Goal: Task Accomplishment & Management: Complete application form

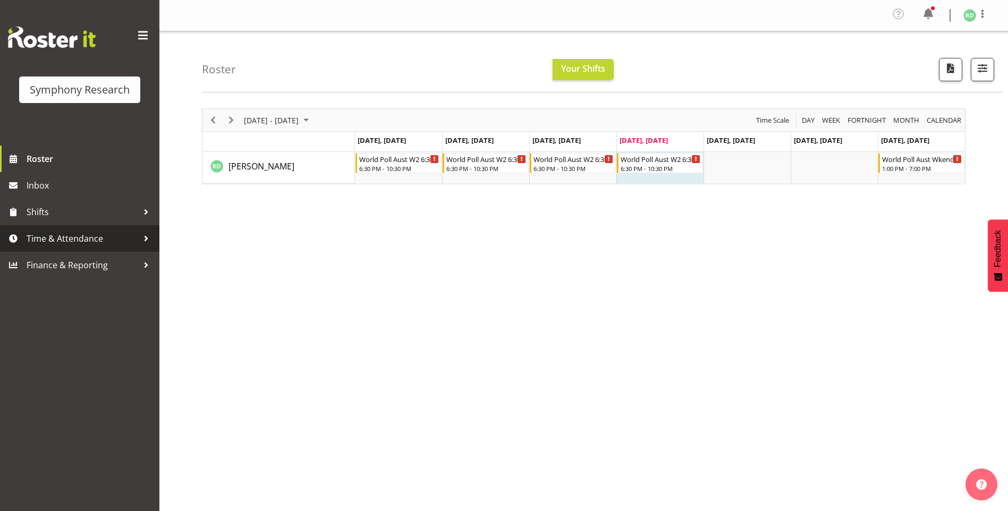
click at [119, 241] on span "Time & Attendance" at bounding box center [83, 239] width 112 height 16
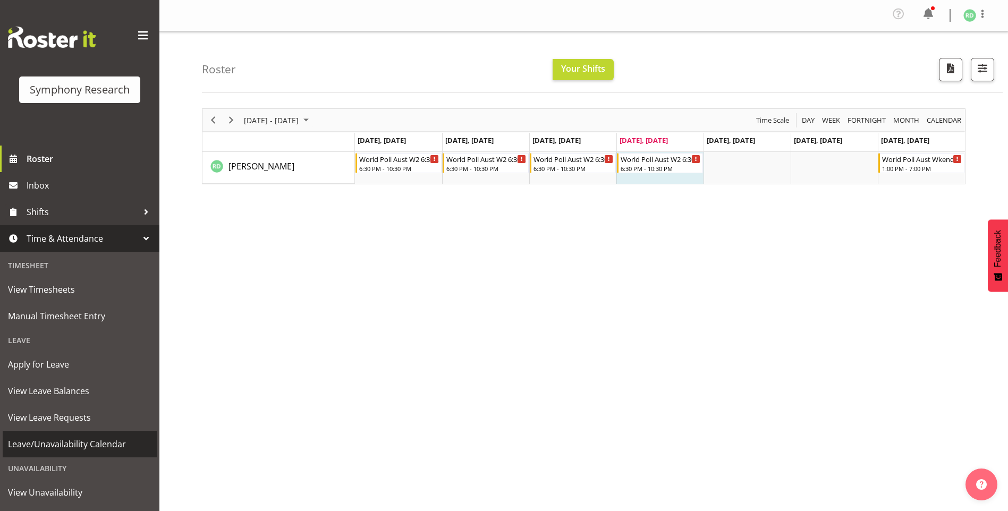
click at [81, 449] on span "Leave/Unavailability Calendar" at bounding box center [80, 444] width 144 height 16
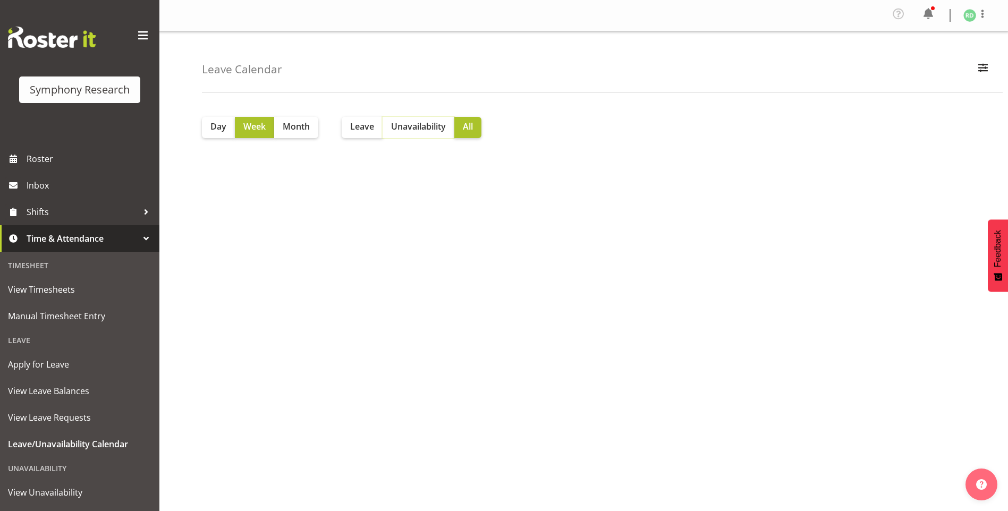
click at [439, 121] on span "Unavailability" at bounding box center [418, 126] width 55 height 13
click at [267, 130] on button "Week" at bounding box center [254, 127] width 39 height 21
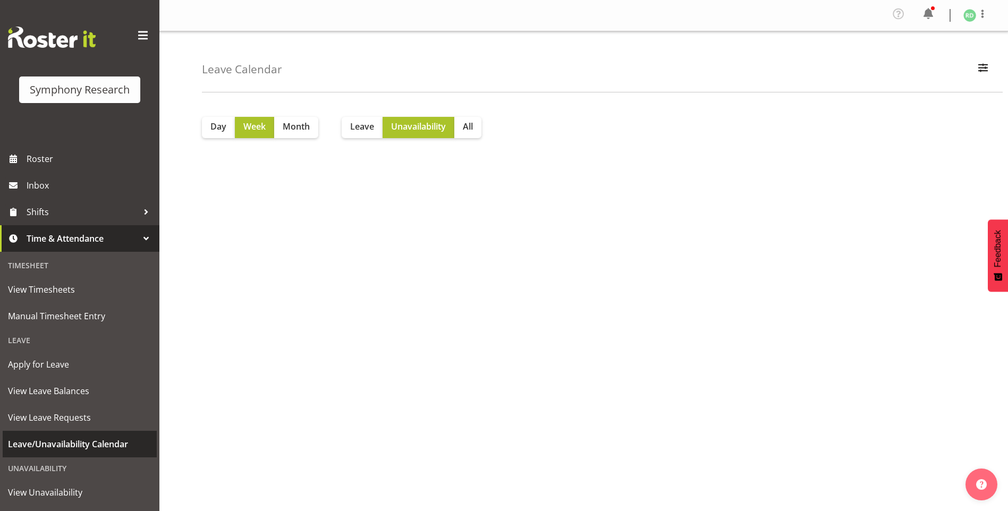
click at [81, 445] on span "Leave/Unavailability Calendar" at bounding box center [80, 444] width 144 height 16
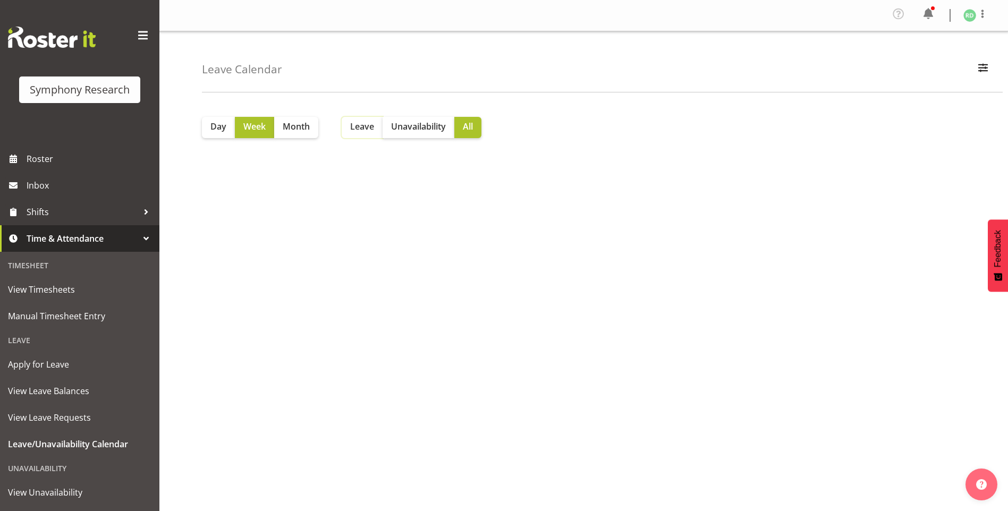
click at [363, 131] on span "Leave" at bounding box center [362, 126] width 24 height 13
click at [223, 130] on span "Day" at bounding box center [218, 126] width 16 height 13
click at [252, 129] on span "Week" at bounding box center [254, 126] width 22 height 13
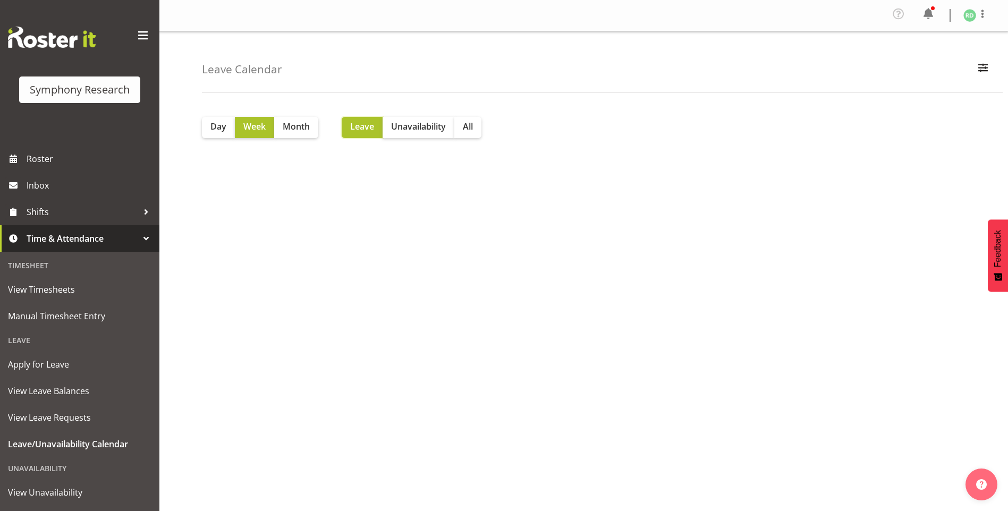
click at [376, 124] on button "Leave" at bounding box center [362, 127] width 41 height 21
click at [397, 128] on span "Unavailability" at bounding box center [418, 126] width 55 height 13
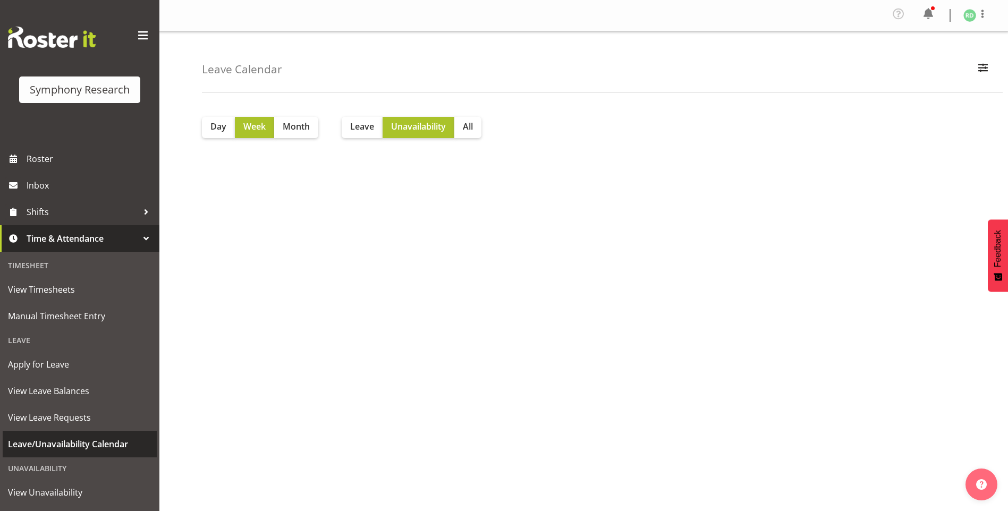
click at [83, 443] on span "Leave/Unavailability Calendar" at bounding box center [80, 444] width 144 height 16
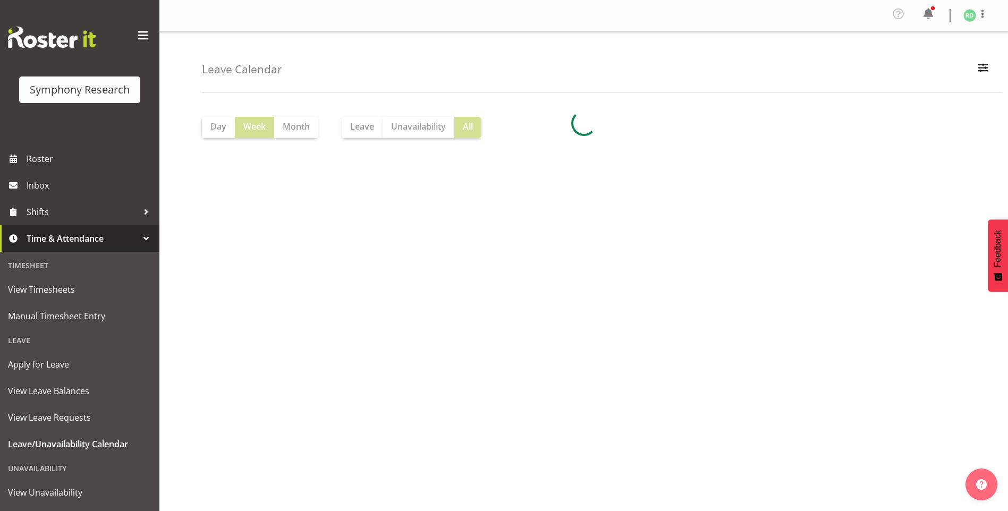
click at [422, 123] on div at bounding box center [584, 123] width 764 height 30
click at [416, 122] on span "Unavailability" at bounding box center [418, 126] width 55 height 13
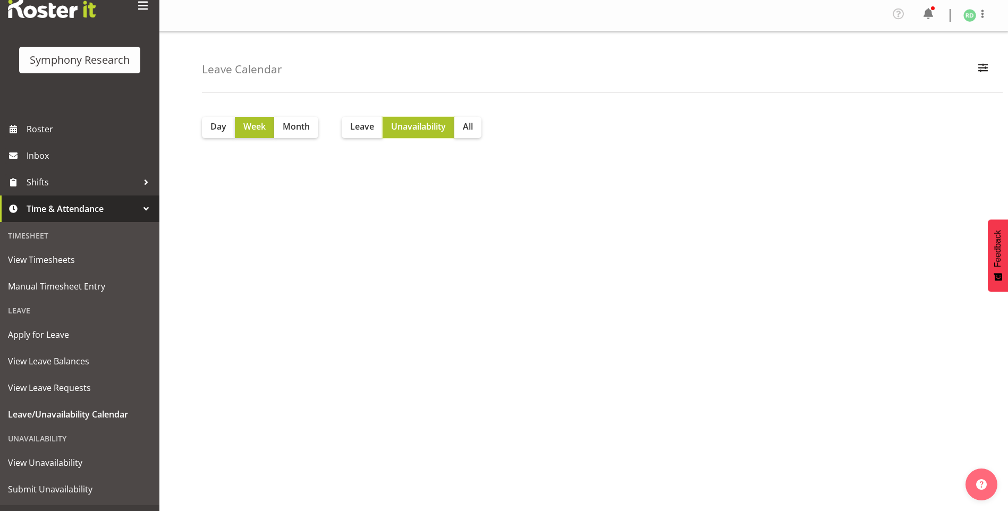
scroll to position [50, 0]
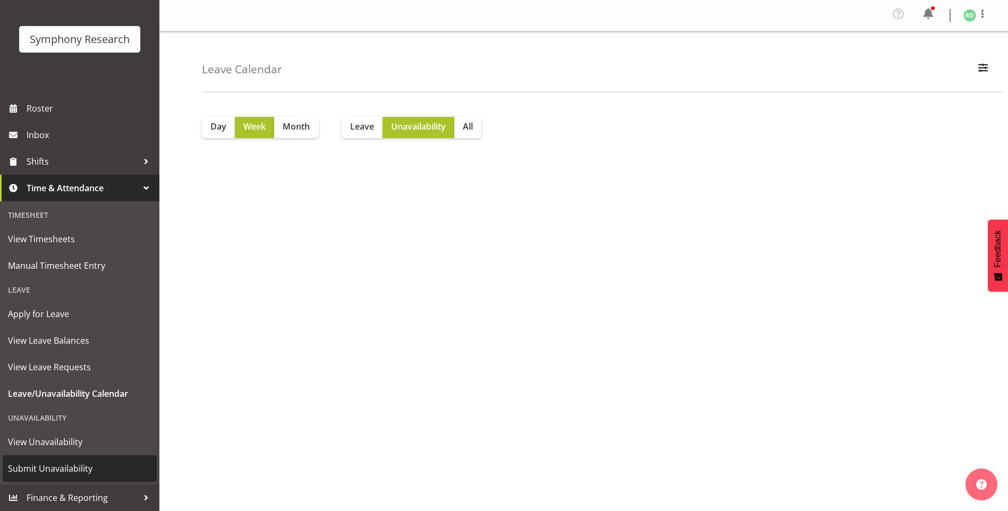
click at [89, 477] on span "Submit Unavailability" at bounding box center [80, 469] width 144 height 16
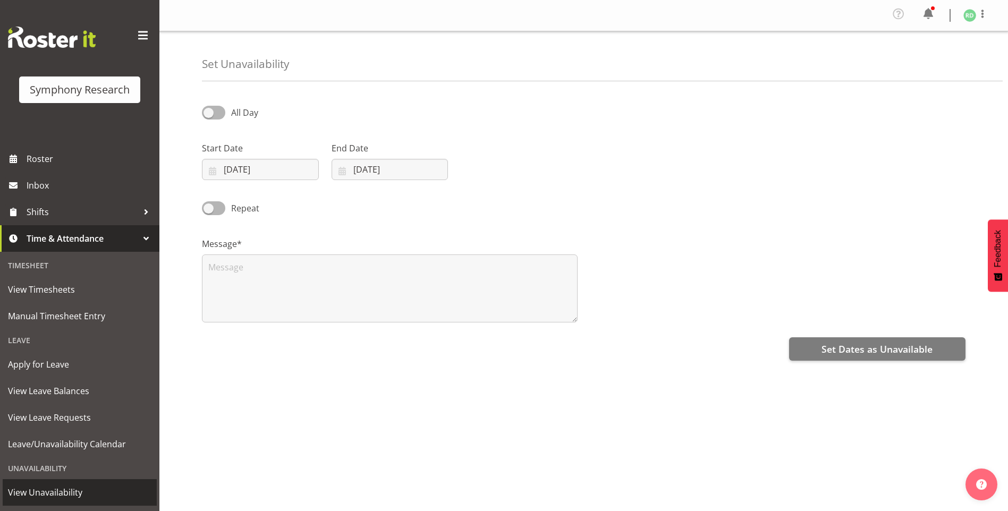
select select "8"
select select "2025"
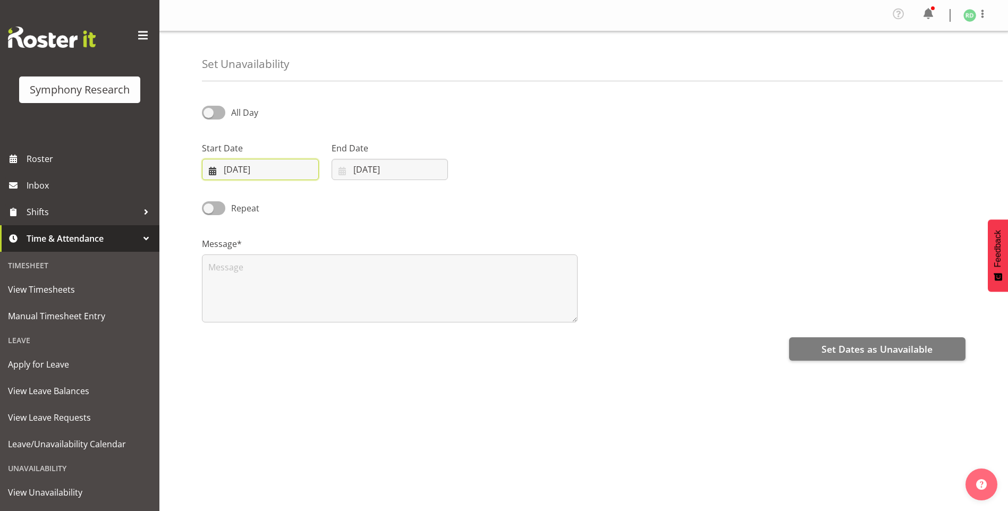
click at [215, 169] on input "04/09/2025" at bounding box center [260, 169] width 117 height 21
click at [246, 285] on link "8" at bounding box center [244, 277] width 21 height 20
type input "08/09/2025"
click at [347, 169] on input "04/09/2025" at bounding box center [390, 169] width 117 height 21
click at [399, 296] on span "16" at bounding box center [395, 296] width 9 height 10
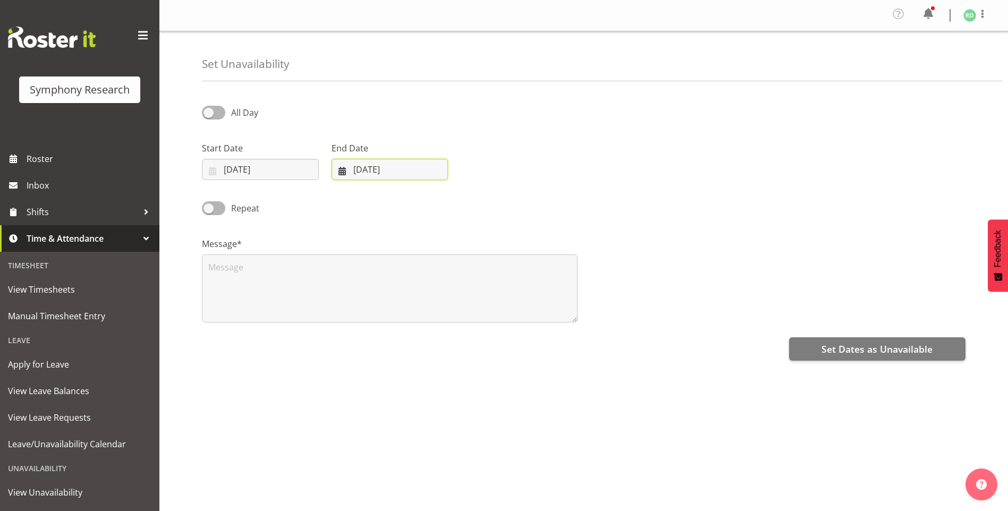
click at [343, 171] on input "16/09/2025" at bounding box center [390, 169] width 117 height 21
click at [436, 305] on link "18" at bounding box center [437, 297] width 21 height 20
type input "18/09/2025"
click at [219, 274] on textarea at bounding box center [390, 289] width 376 height 68
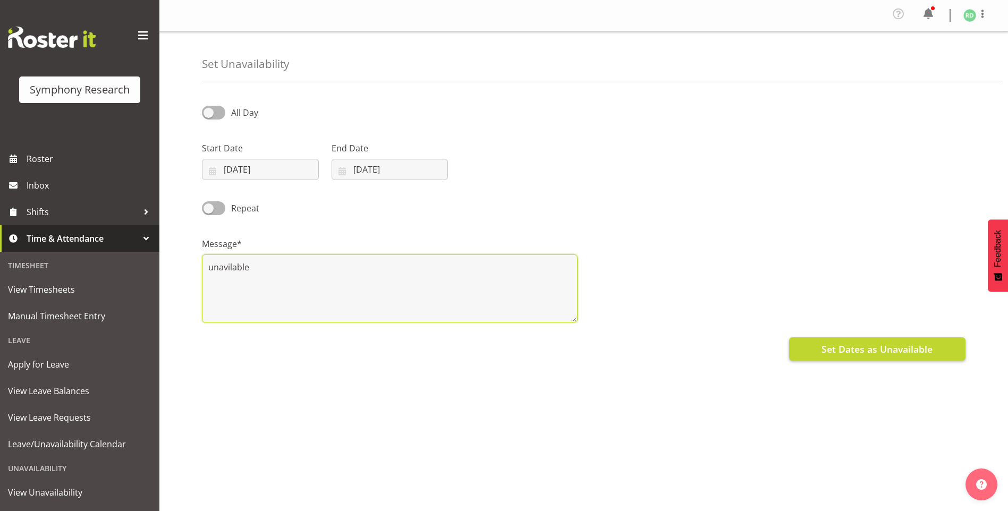
type textarea "unavilable"
click at [837, 352] on span "Set Dates as Unavailable" at bounding box center [877, 349] width 111 height 14
